Goal: Use online tool/utility: Utilize a website feature to perform a specific function

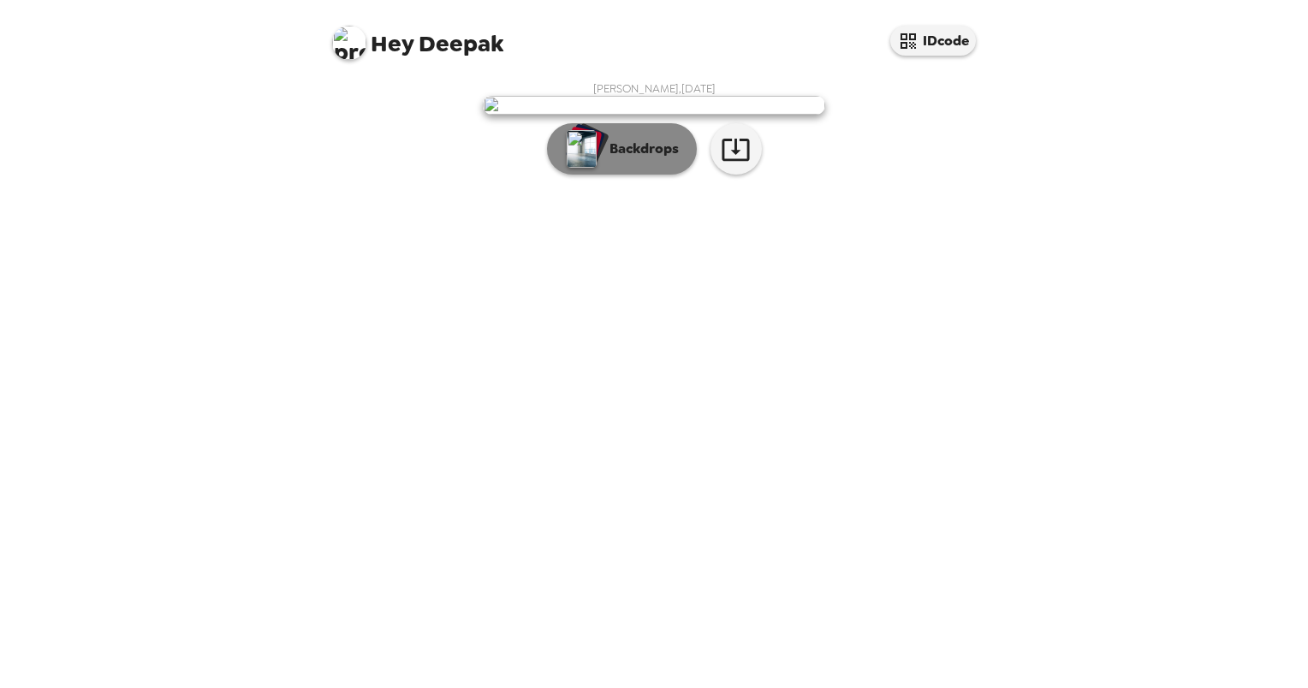
click at [668, 175] on button "Backdrops" at bounding box center [622, 148] width 150 height 51
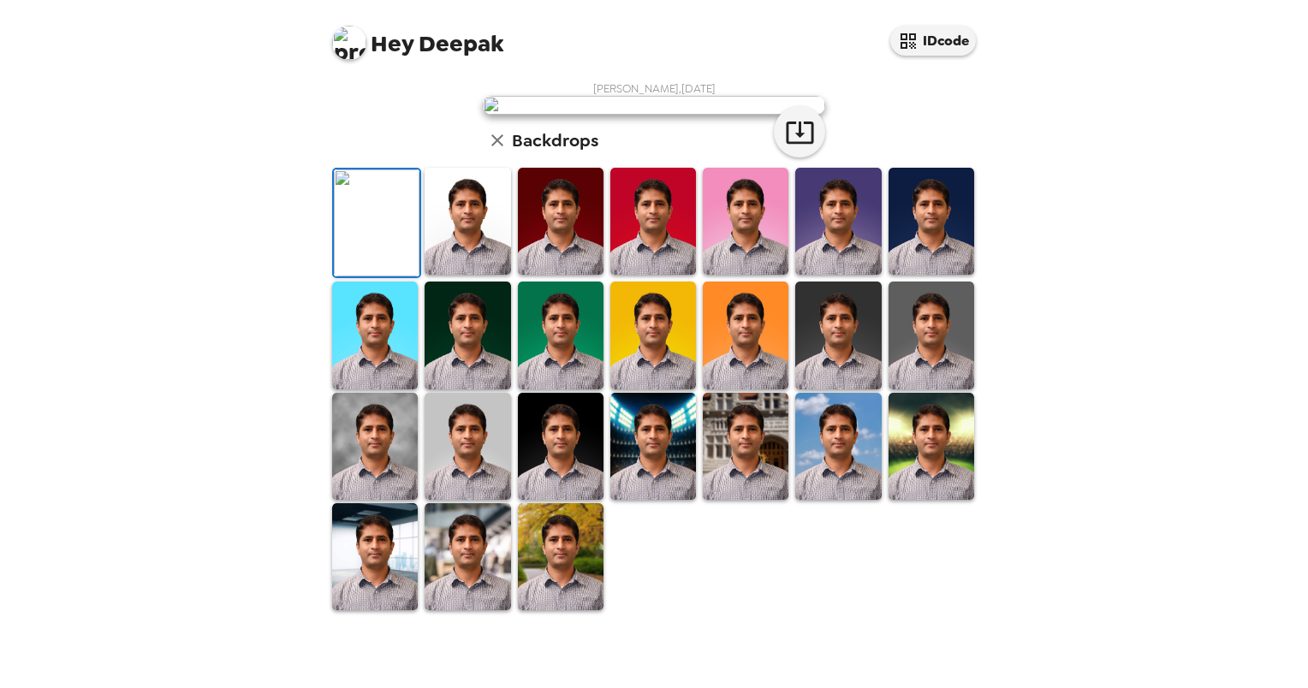
scroll to position [349, 0]
click at [402, 610] on img at bounding box center [375, 556] width 86 height 107
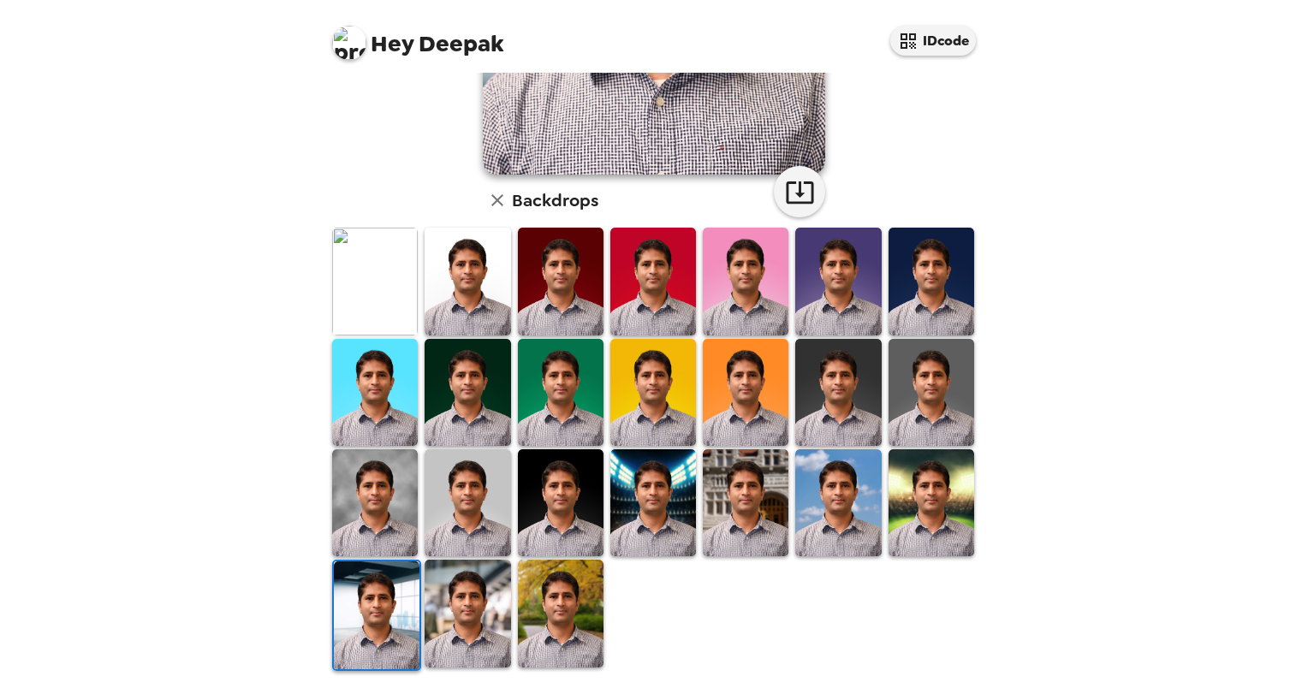
click at [490, 572] on img at bounding box center [468, 613] width 86 height 107
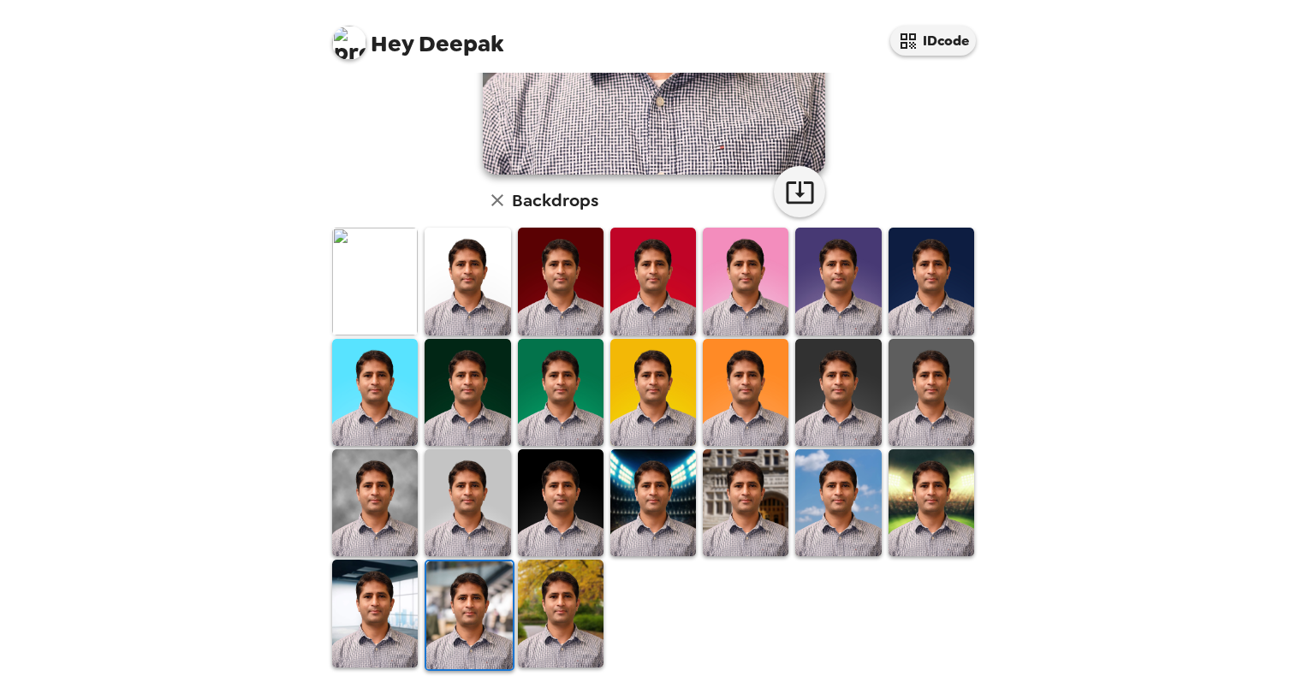
click at [485, 597] on img at bounding box center [469, 615] width 86 height 107
click at [346, 627] on img at bounding box center [375, 613] width 86 height 107
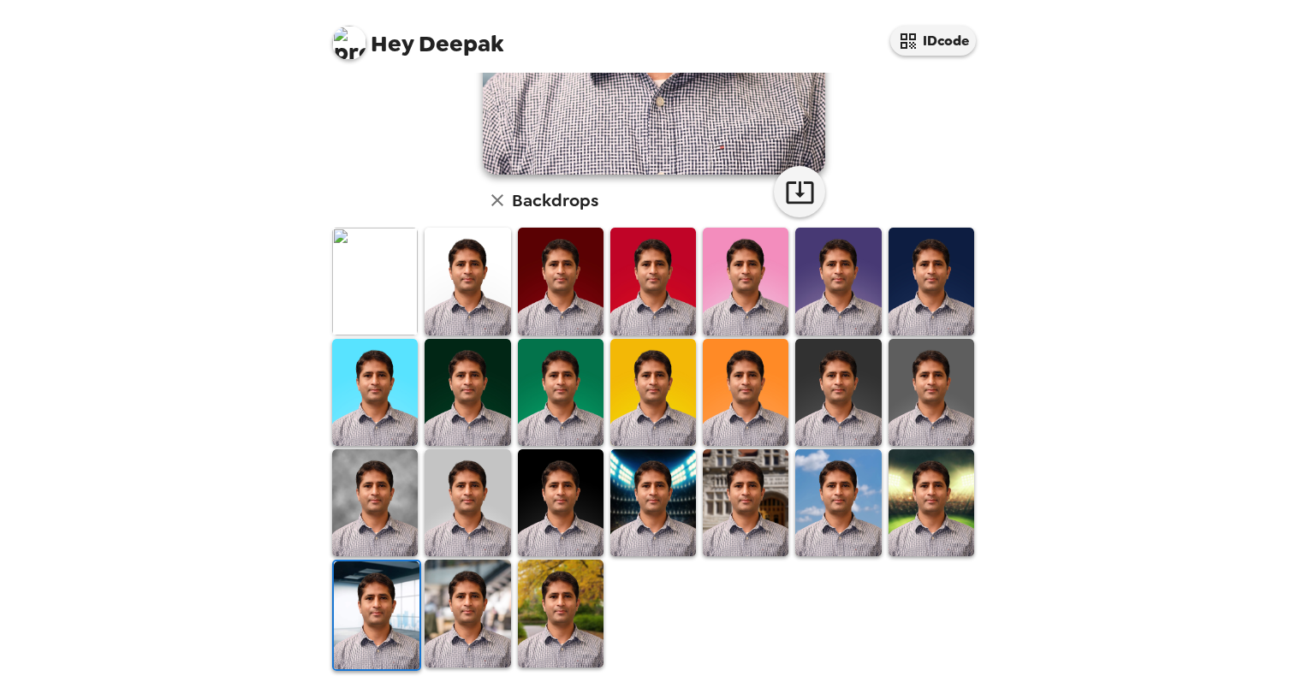
click at [485, 587] on img at bounding box center [468, 613] width 86 height 107
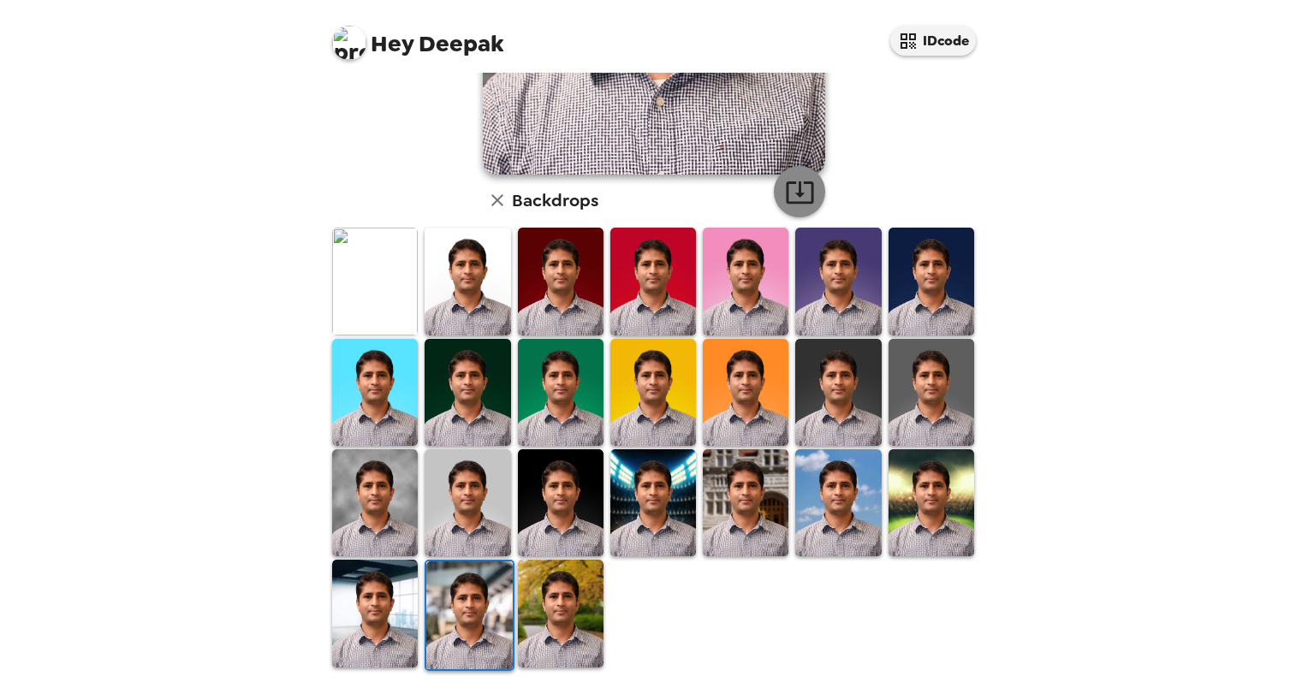
click at [786, 189] on icon "button" at bounding box center [800, 192] width 30 height 30
click at [399, 281] on img at bounding box center [375, 281] width 86 height 107
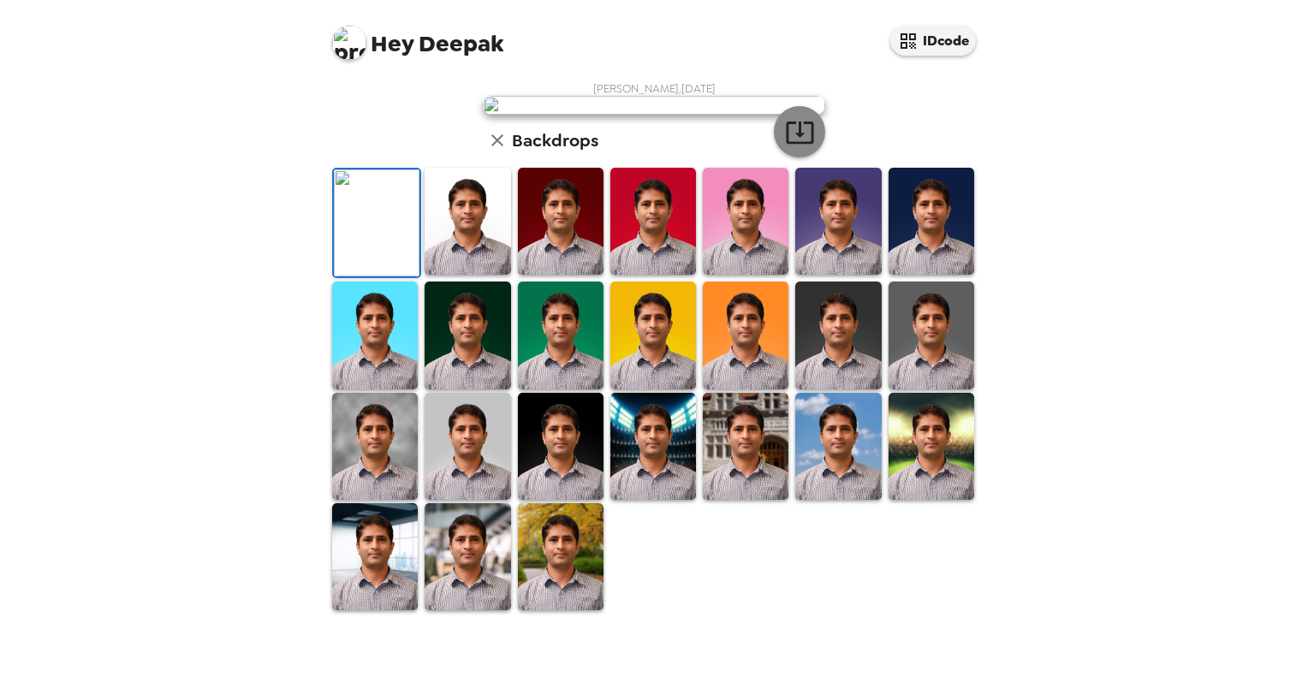
click at [805, 144] on icon "button" at bounding box center [799, 133] width 27 height 22
click at [370, 493] on img at bounding box center [375, 446] width 86 height 107
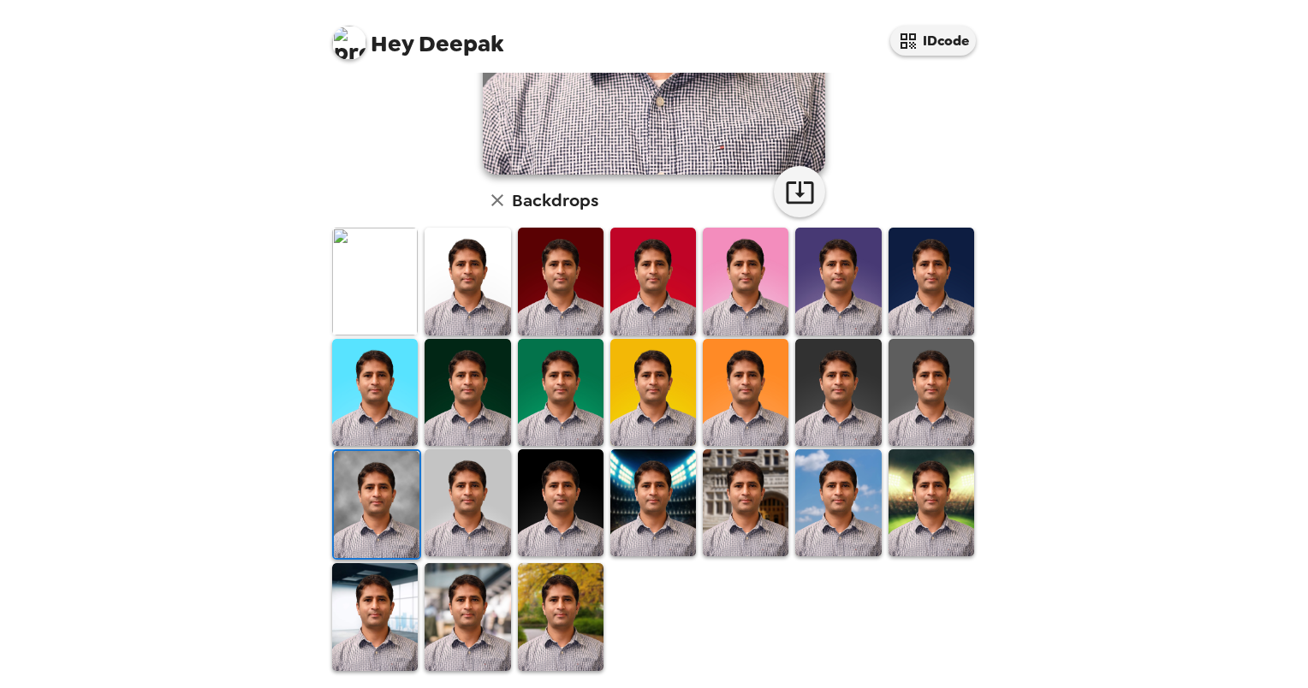
click at [473, 490] on img at bounding box center [468, 502] width 86 height 107
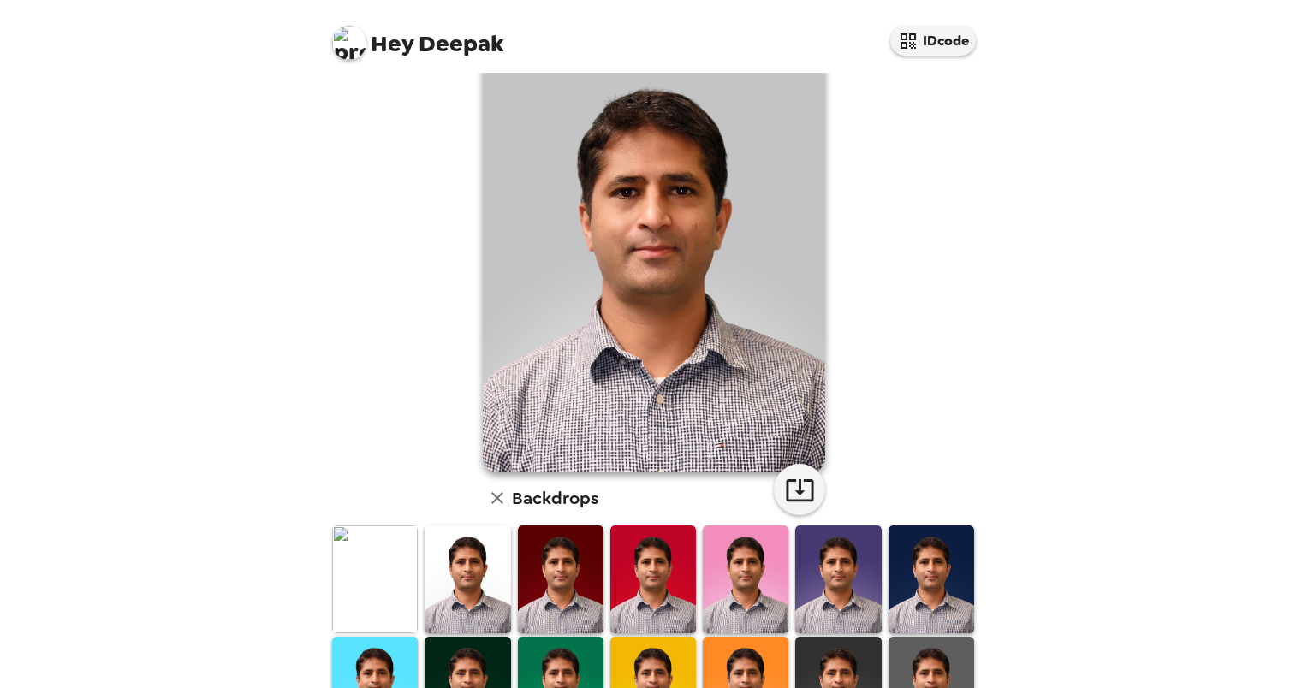
scroll to position [0, 0]
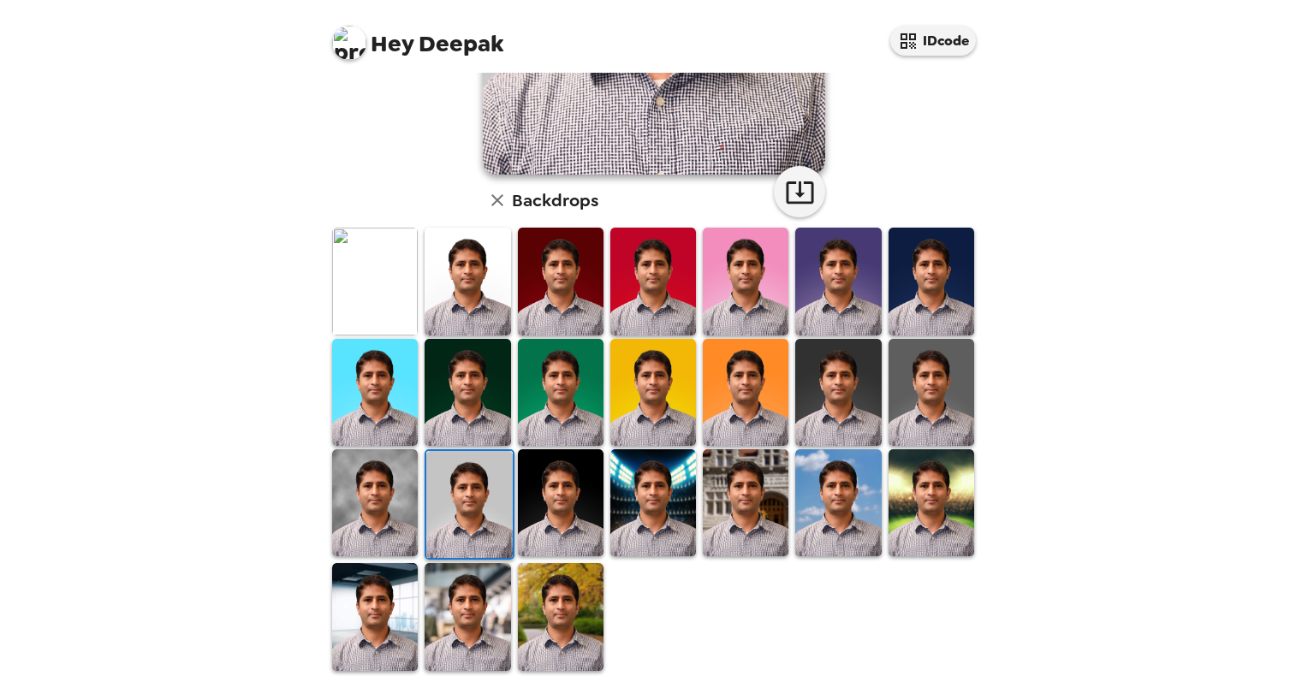
click at [336, 506] on img at bounding box center [375, 502] width 86 height 107
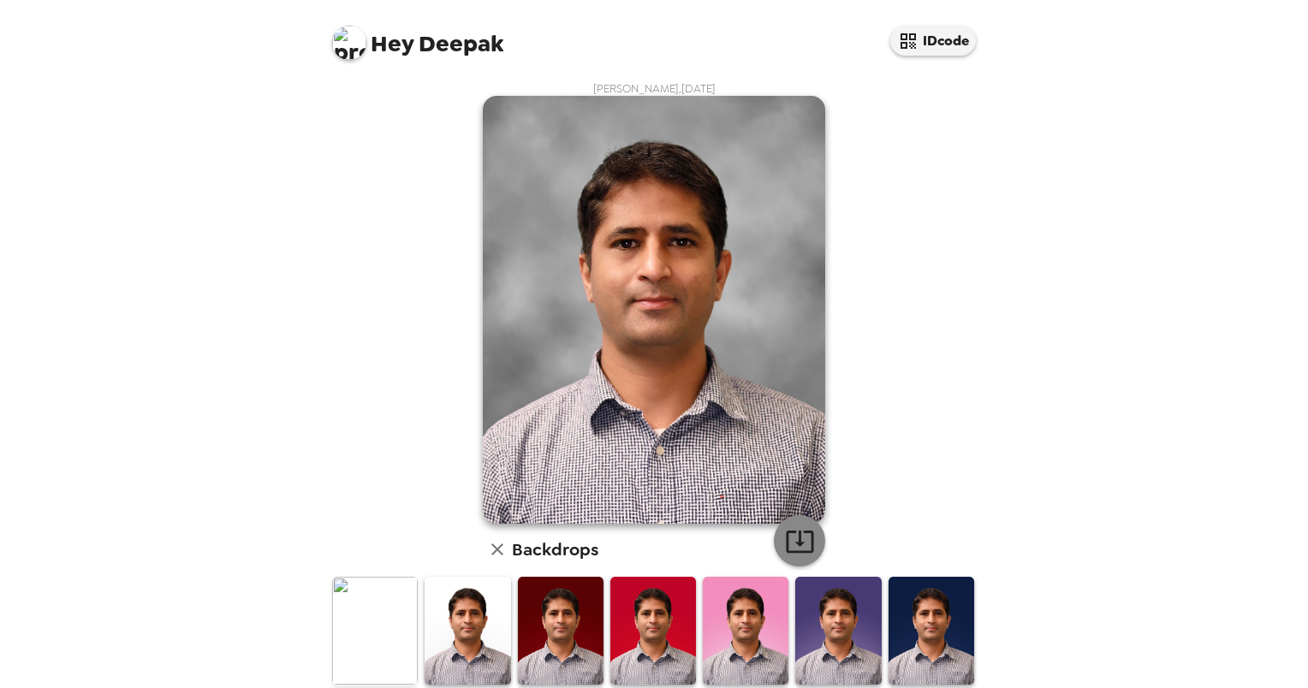
click at [791, 555] on icon "button" at bounding box center [800, 541] width 30 height 30
